Goal: Navigation & Orientation: Find specific page/section

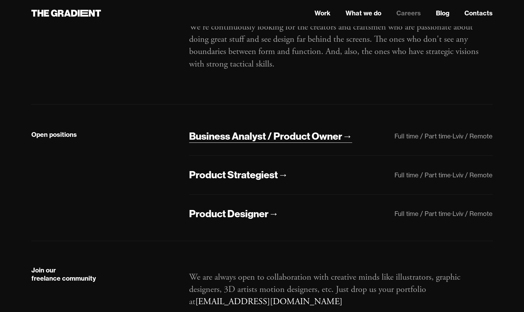
scroll to position [91, 0]
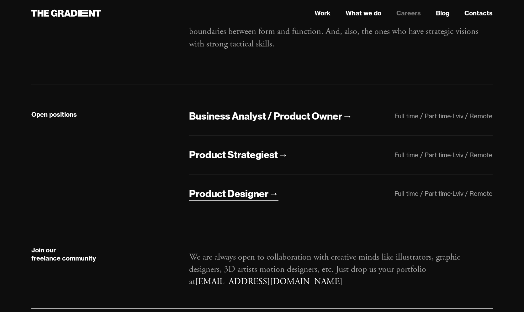
click at [243, 198] on div "Product Designer" at bounding box center [228, 193] width 79 height 13
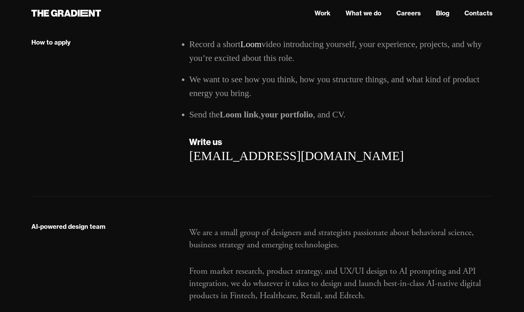
scroll to position [985, 0]
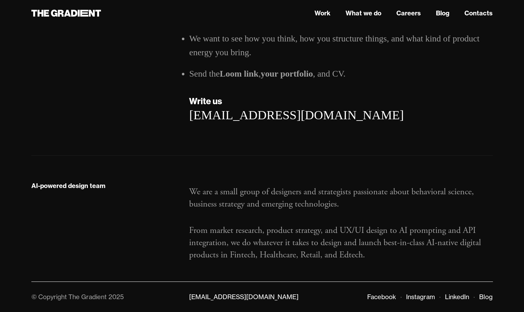
click at [355, 18] on nav "Work What we do Careers Blog Contacts" at bounding box center [341, 13] width 304 height 11
click at [356, 14] on link "What we do" at bounding box center [364, 12] width 36 height 9
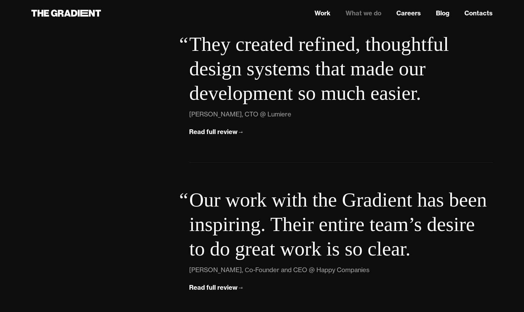
scroll to position [2207, 0]
